Goal: Task Accomplishment & Management: Use online tool/utility

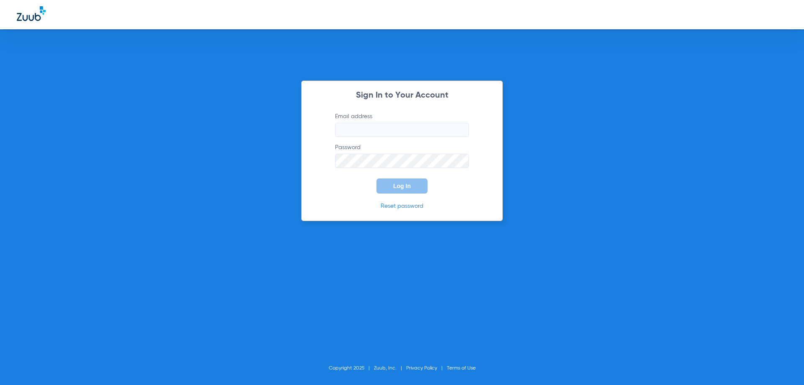
type input "[EMAIL_ADDRESS][DOMAIN_NAME]"
click at [397, 186] on span "Log In" at bounding box center [402, 186] width 18 height 7
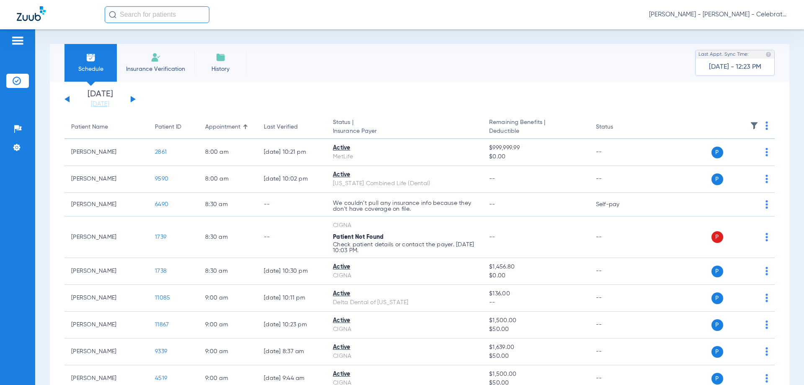
click at [135, 99] on div "[DATE] [DATE] [DATE] [DATE] [DATE] [DATE] [DATE] [DATE] [DATE] [DATE] [DATE] [D…" at bounding box center [100, 99] width 71 height 18
click at [133, 99] on button at bounding box center [133, 99] width 5 height 6
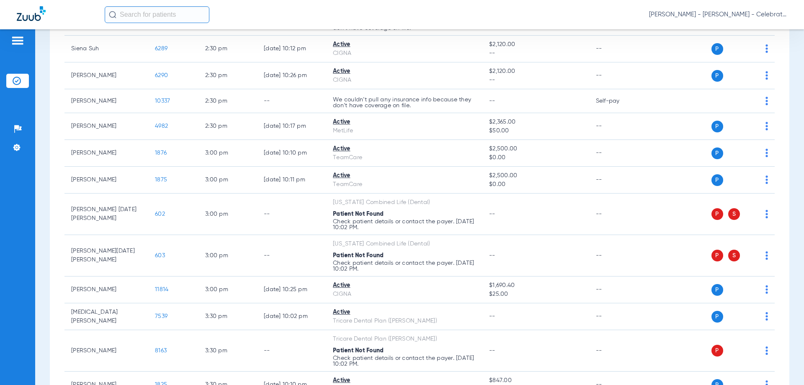
scroll to position [586, 0]
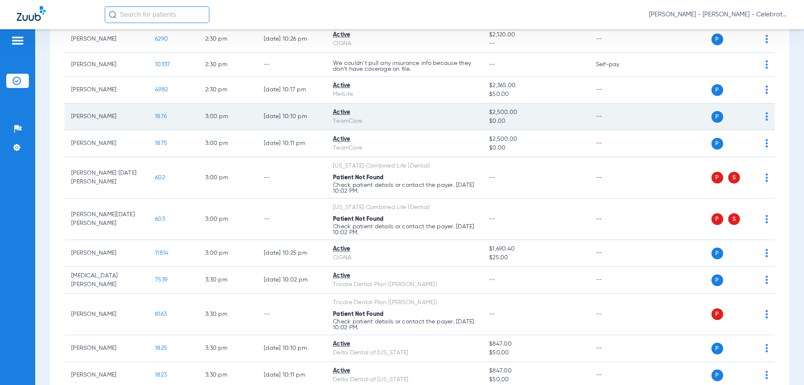
click at [163, 114] on span "1876" at bounding box center [161, 117] width 12 height 6
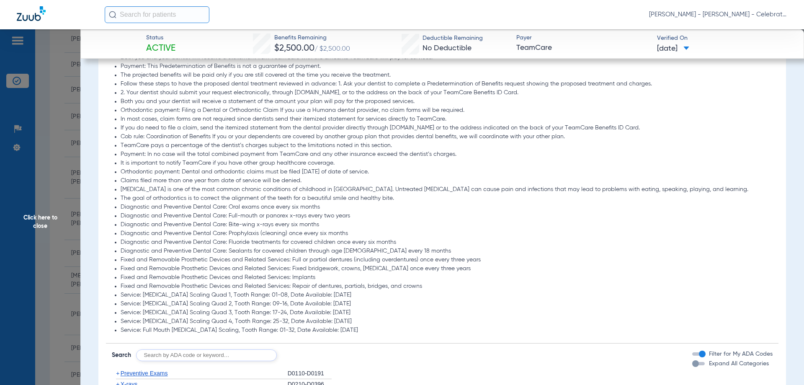
scroll to position [1005, 0]
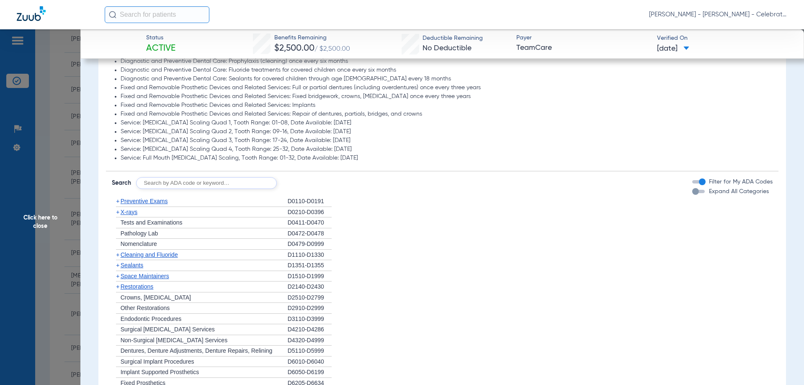
click at [133, 212] on span "X-rays" at bounding box center [129, 212] width 17 height 7
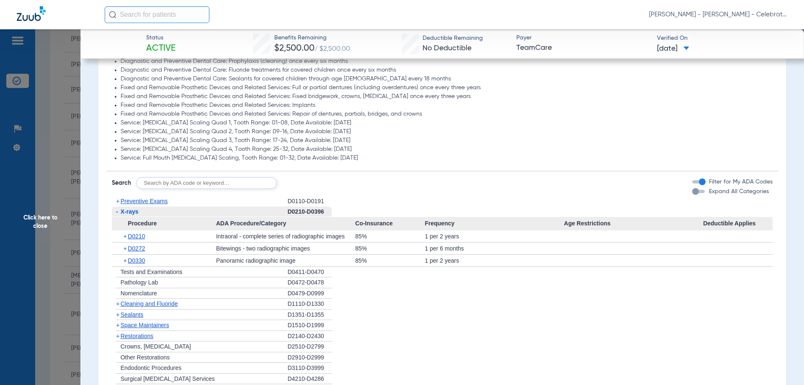
click at [137, 210] on span "X-rays" at bounding box center [130, 211] width 18 height 7
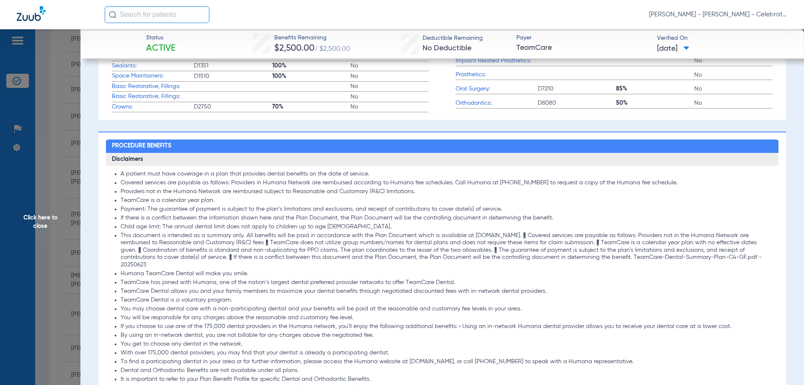
scroll to position [335, 0]
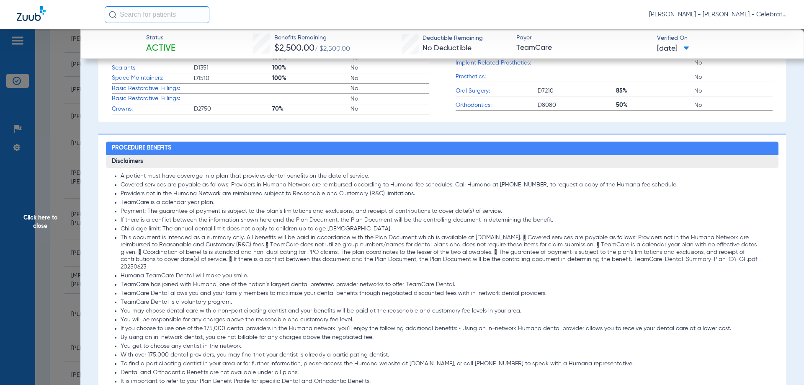
click at [49, 220] on span "Click here to close" at bounding box center [40, 221] width 80 height 385
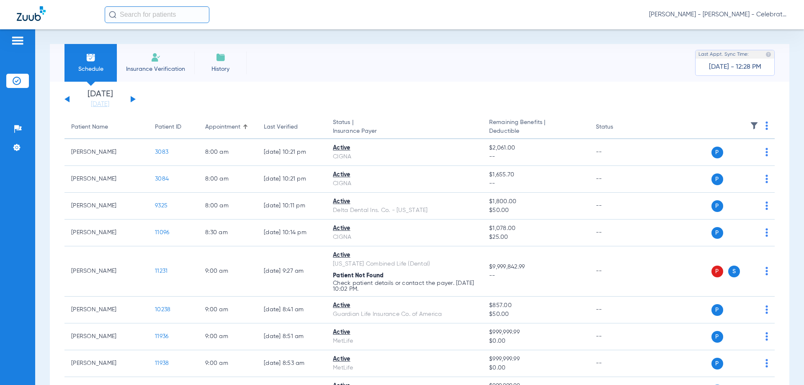
click at [68, 96] on div "[DATE] [DATE] [DATE] [DATE] [DATE] [DATE] [DATE] [DATE] [DATE] [DATE] [DATE] [D…" at bounding box center [100, 99] width 71 height 18
click at [66, 100] on button at bounding box center [67, 99] width 5 height 6
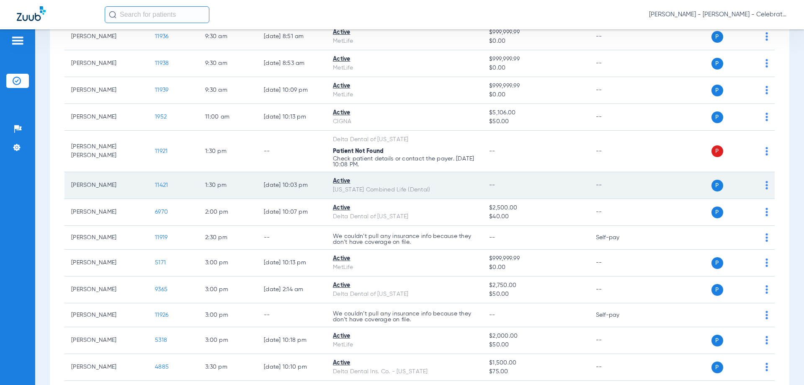
scroll to position [461, 0]
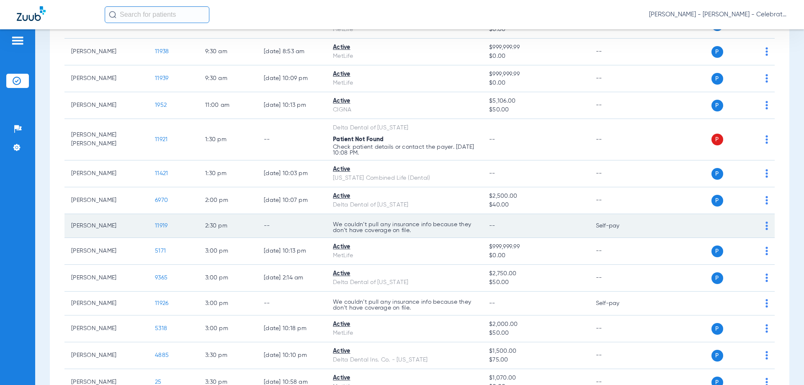
click at [163, 227] on span "11919" at bounding box center [161, 226] width 13 height 6
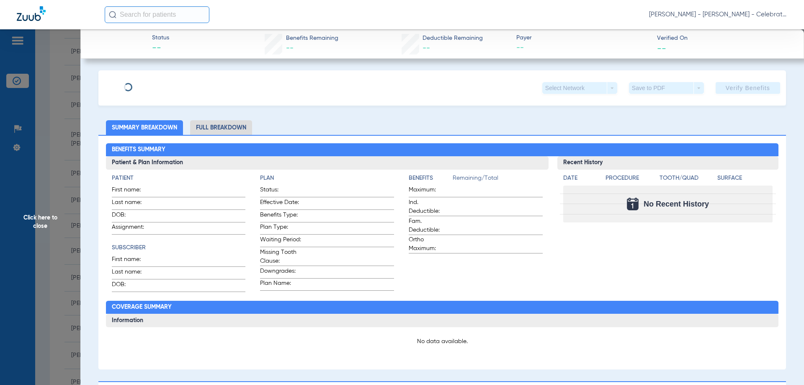
type input "Emma"
type input "Humpierres"
type input "07/16/2018"
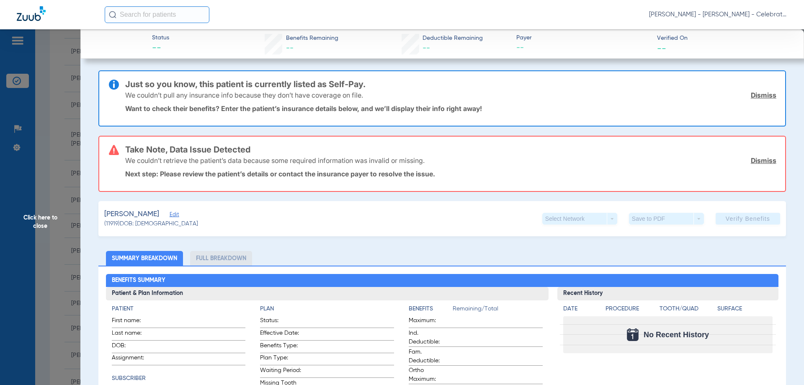
click at [177, 214] on span "Edit" at bounding box center [174, 216] width 8 height 8
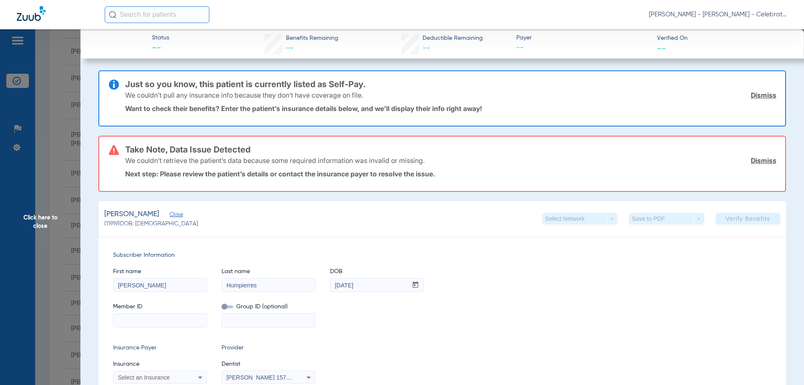
paste input "U67813311"
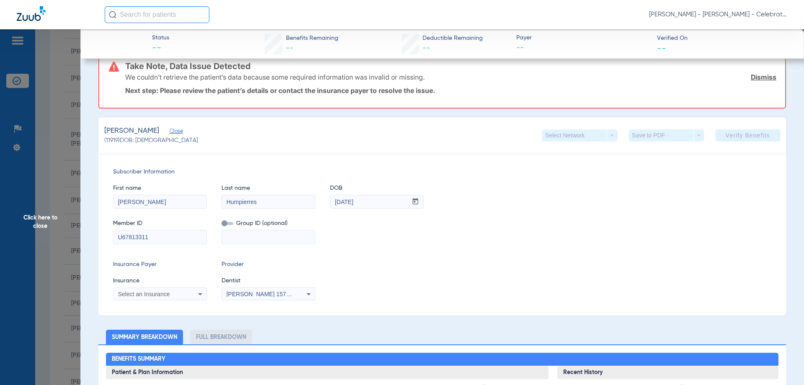
scroll to position [84, 0]
type input "U67813311"
click at [169, 292] on span "Select an Insurance" at bounding box center [144, 293] width 52 height 7
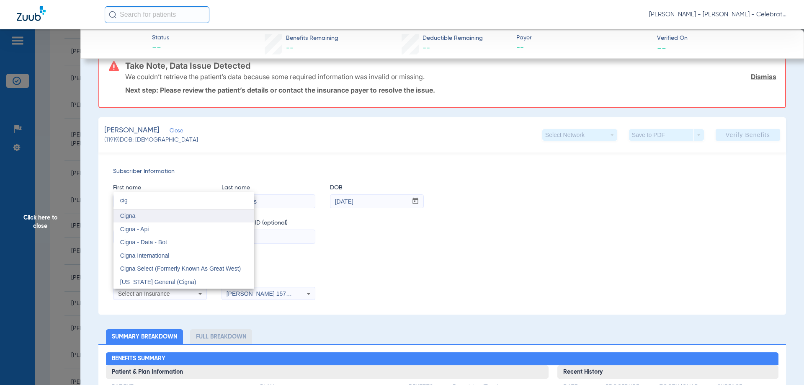
type input "cig"
click at [203, 218] on mat-option "Cigna" at bounding box center [184, 215] width 141 height 13
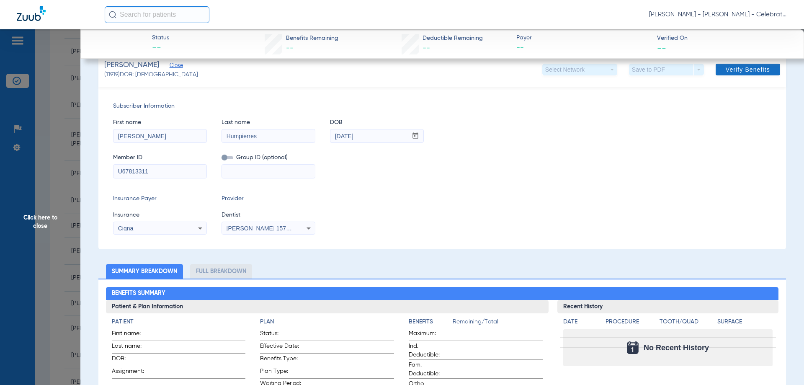
click at [741, 68] on span "Verify Benefits" at bounding box center [748, 69] width 44 height 7
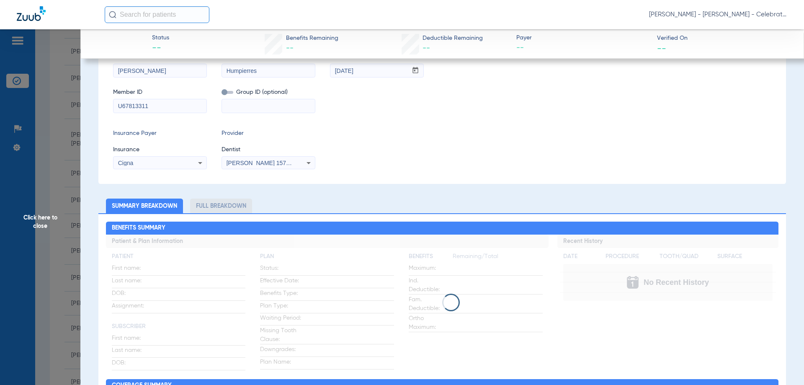
scroll to position [18, 0]
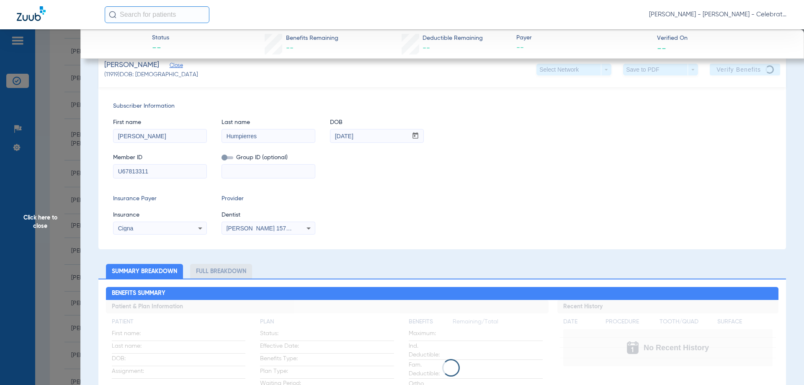
click at [665, 165] on div "Member ID U67813311 Group ID (optional)" at bounding box center [442, 162] width 659 height 32
